Goal: Task Accomplishment & Management: Use online tool/utility

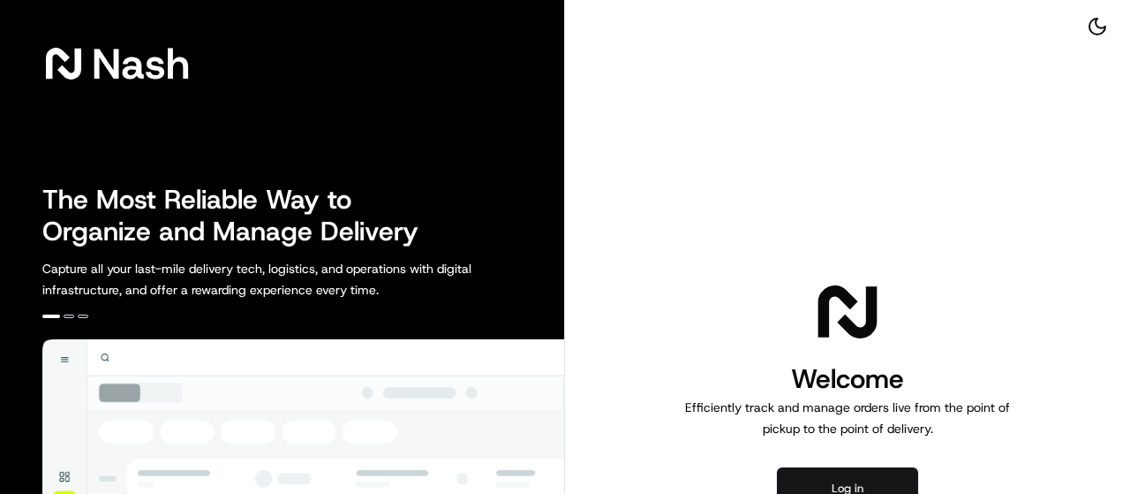
click at [846, 486] on button "Log in" at bounding box center [847, 488] width 141 height 42
